Goal: Information Seeking & Learning: Learn about a topic

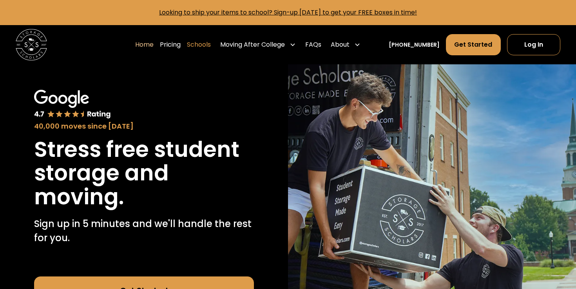
click at [209, 47] on link "Schools" at bounding box center [199, 45] width 24 height 22
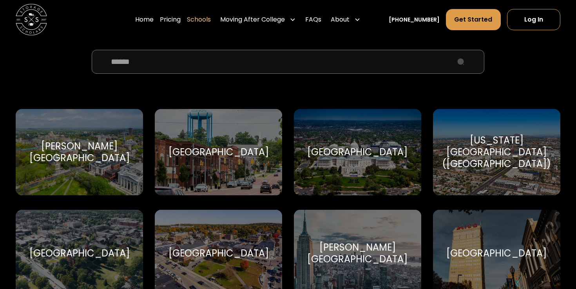
scroll to position [290, 0]
click at [210, 61] on input "School Select Form" at bounding box center [288, 61] width 393 height 24
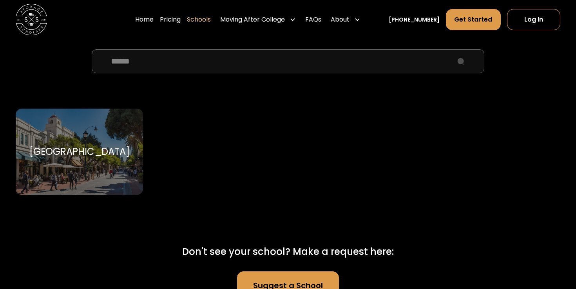
type input "******"
click at [85, 154] on div "[GEOGRAPHIC_DATA]" at bounding box center [79, 152] width 100 height 12
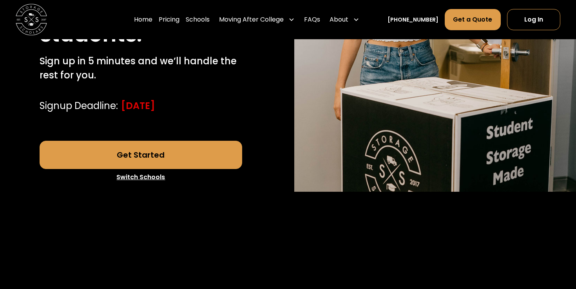
scroll to position [227, 0]
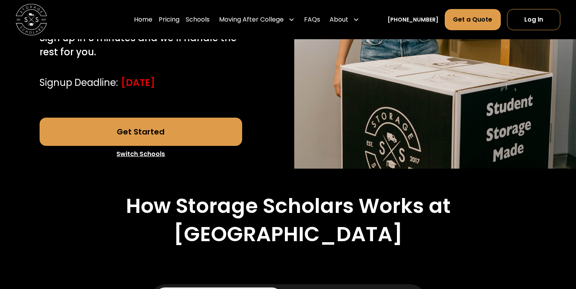
click at [153, 146] on link "Get Started" at bounding box center [141, 132] width 203 height 28
click at [179, 20] on link "Pricing" at bounding box center [169, 20] width 21 height 22
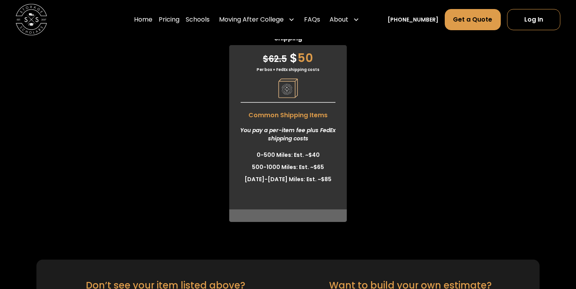
scroll to position [2169, 0]
click at [283, 99] on img at bounding box center [288, 89] width 20 height 20
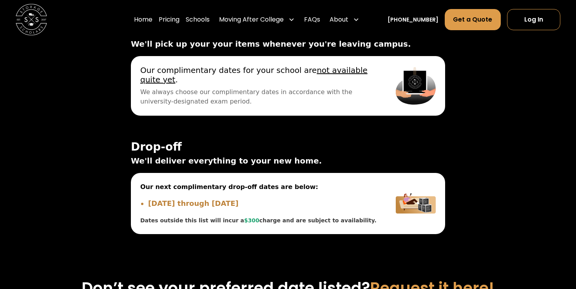
scroll to position [2617, 0]
